Goal: Navigation & Orientation: Find specific page/section

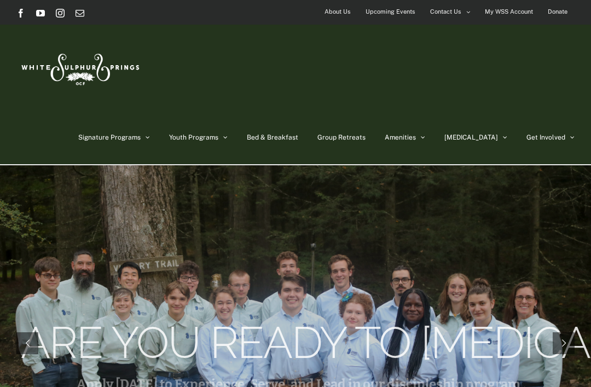
click at [298, 140] on span "Bed & Breakfast" at bounding box center [272, 137] width 51 height 7
click at [298, 142] on link "Bed & Breakfast" at bounding box center [272, 137] width 51 height 55
click at [298, 140] on span "Bed & Breakfast" at bounding box center [272, 137] width 51 height 7
click at [298, 139] on span "Bed & Breakfast" at bounding box center [272, 137] width 51 height 7
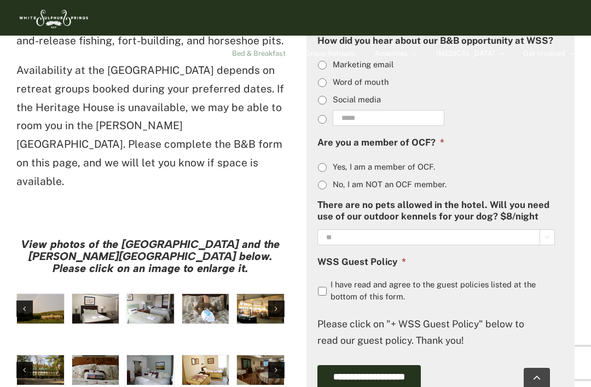
scroll to position [824, 0]
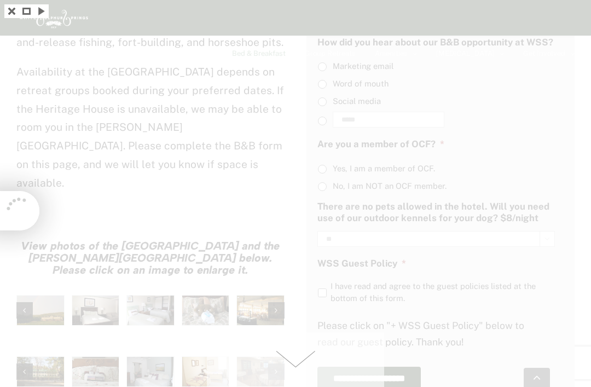
click at [51, 251] on div at bounding box center [295, 193] width 591 height 387
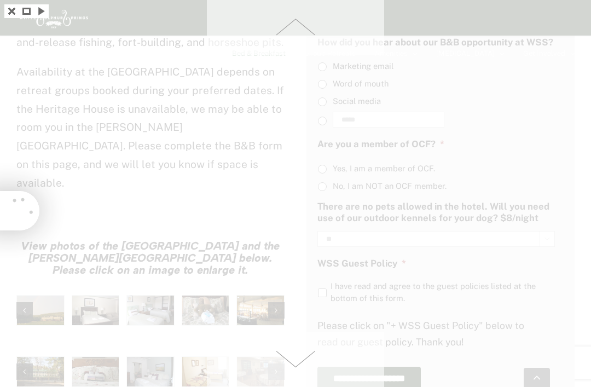
click at [41, 251] on div at bounding box center [295, 193] width 591 height 387
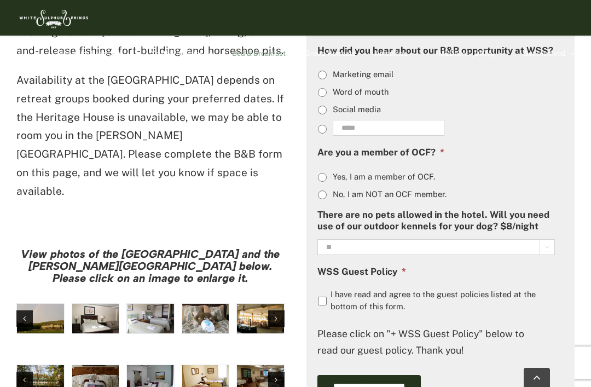
scroll to position [815, 0]
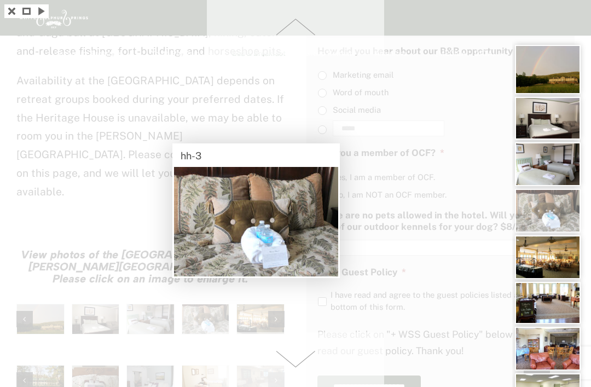
click at [149, 265] on div at bounding box center [295, 193] width 591 height 387
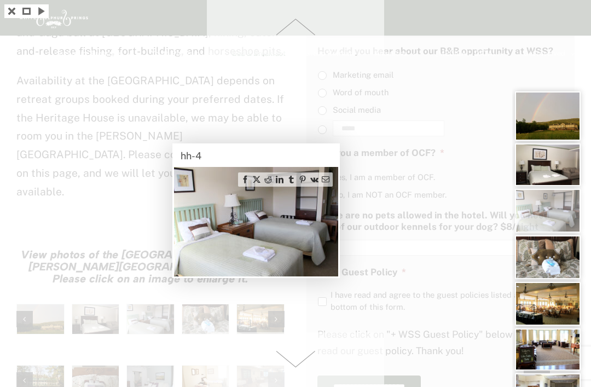
click at [103, 263] on div at bounding box center [295, 193] width 591 height 387
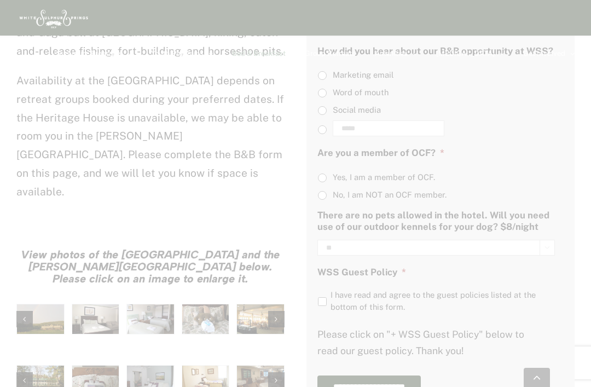
click at [51, 257] on div at bounding box center [295, 193] width 591 height 387
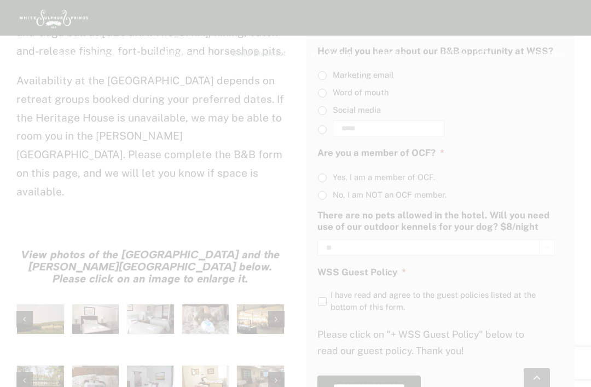
click at [152, 323] on div at bounding box center [295, 193] width 591 height 387
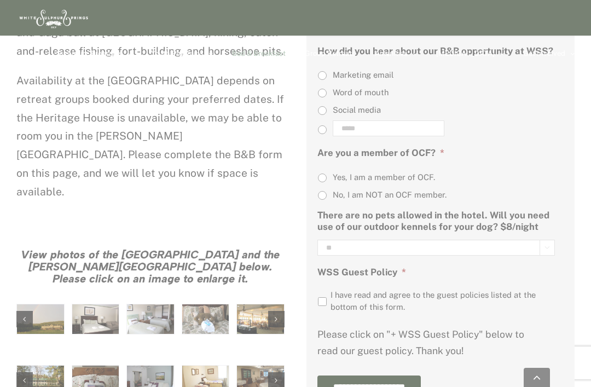
click at [167, 318] on div at bounding box center [295, 193] width 591 height 387
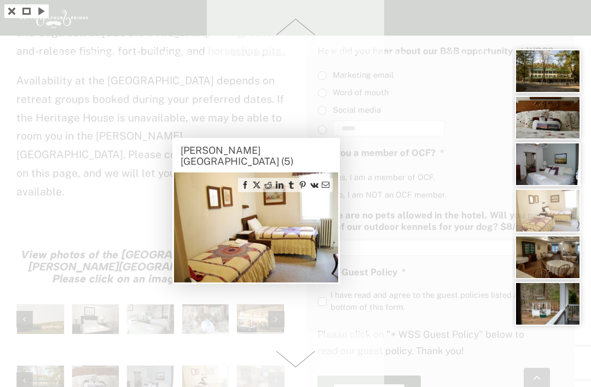
click at [265, 323] on div at bounding box center [295, 193] width 591 height 387
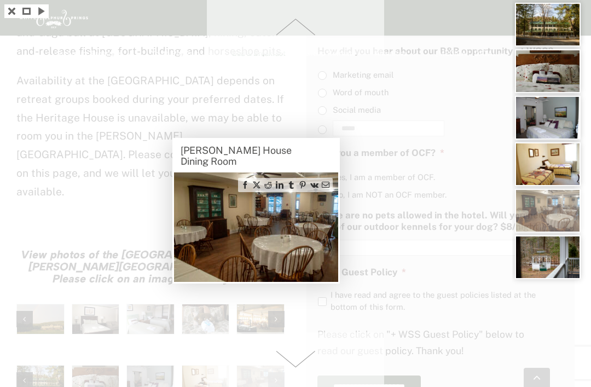
click at [214, 332] on div at bounding box center [295, 193] width 591 height 387
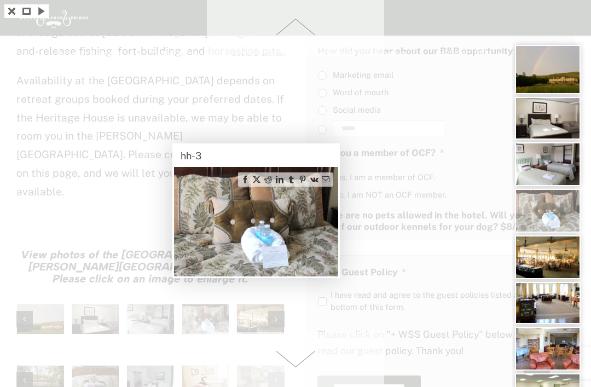
click at [142, 263] on div at bounding box center [295, 193] width 591 height 387
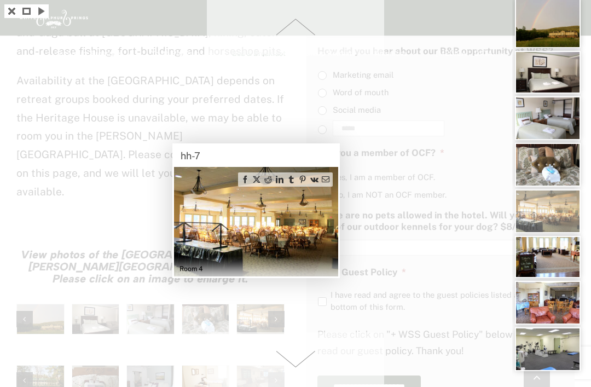
click at [150, 269] on div at bounding box center [295, 193] width 591 height 387
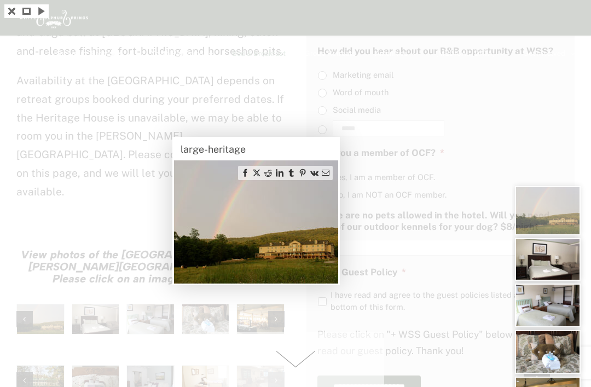
click at [96, 269] on div at bounding box center [295, 193] width 591 height 387
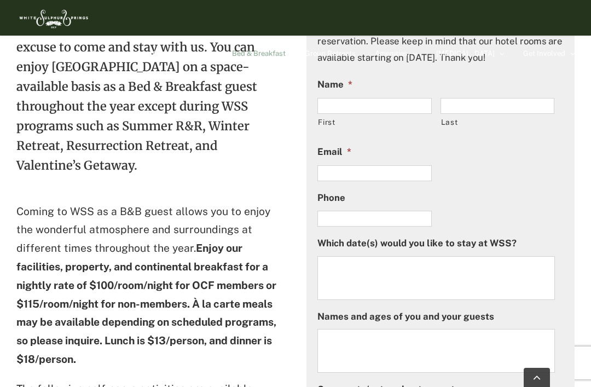
scroll to position [403, 0]
